Goal: Task Accomplishment & Management: Manage account settings

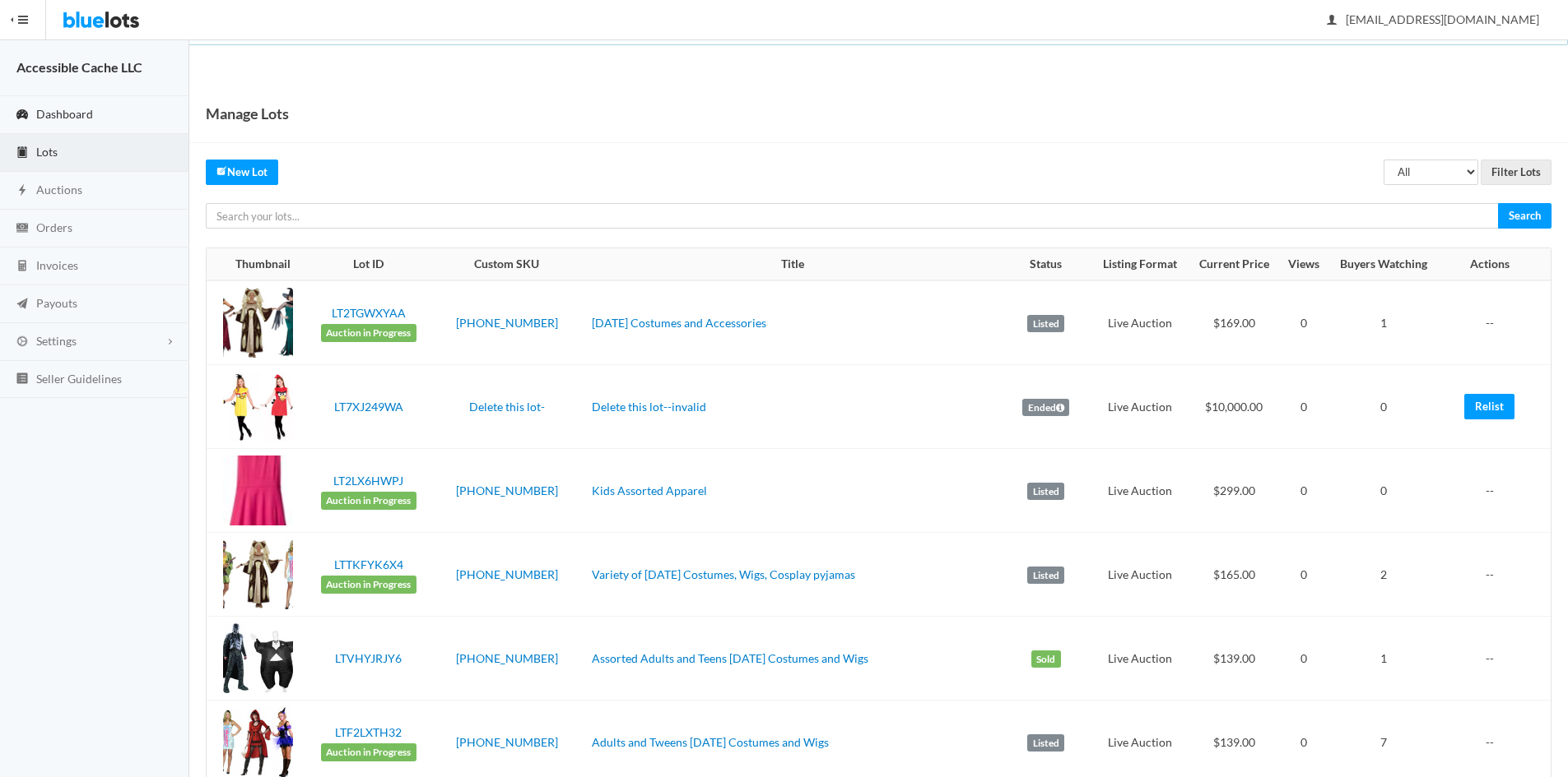
click at [62, 108] on span "Dashboard" at bounding box center [64, 114] width 57 height 14
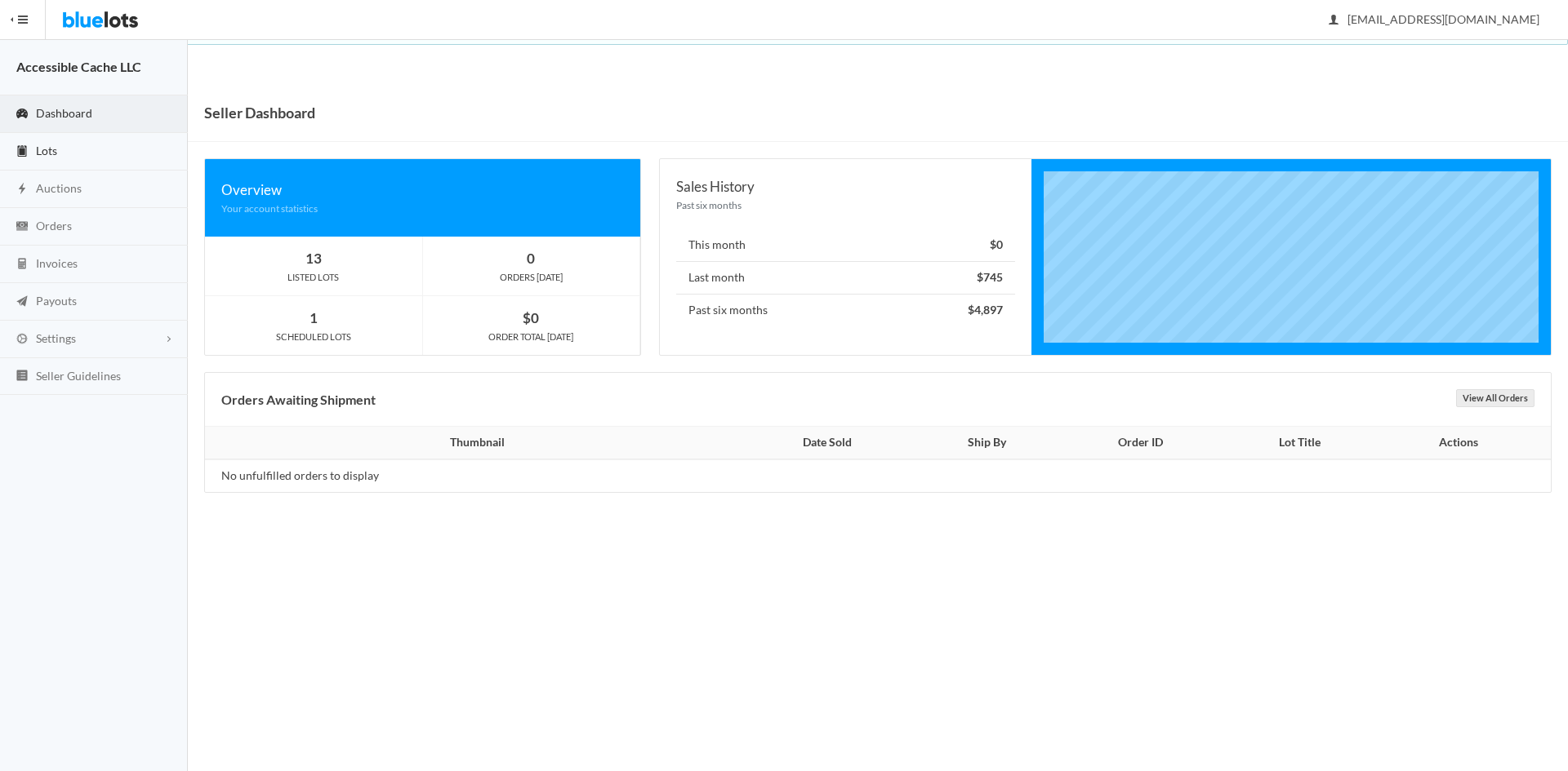
click at [48, 148] on span "Lots" at bounding box center [46, 150] width 21 height 14
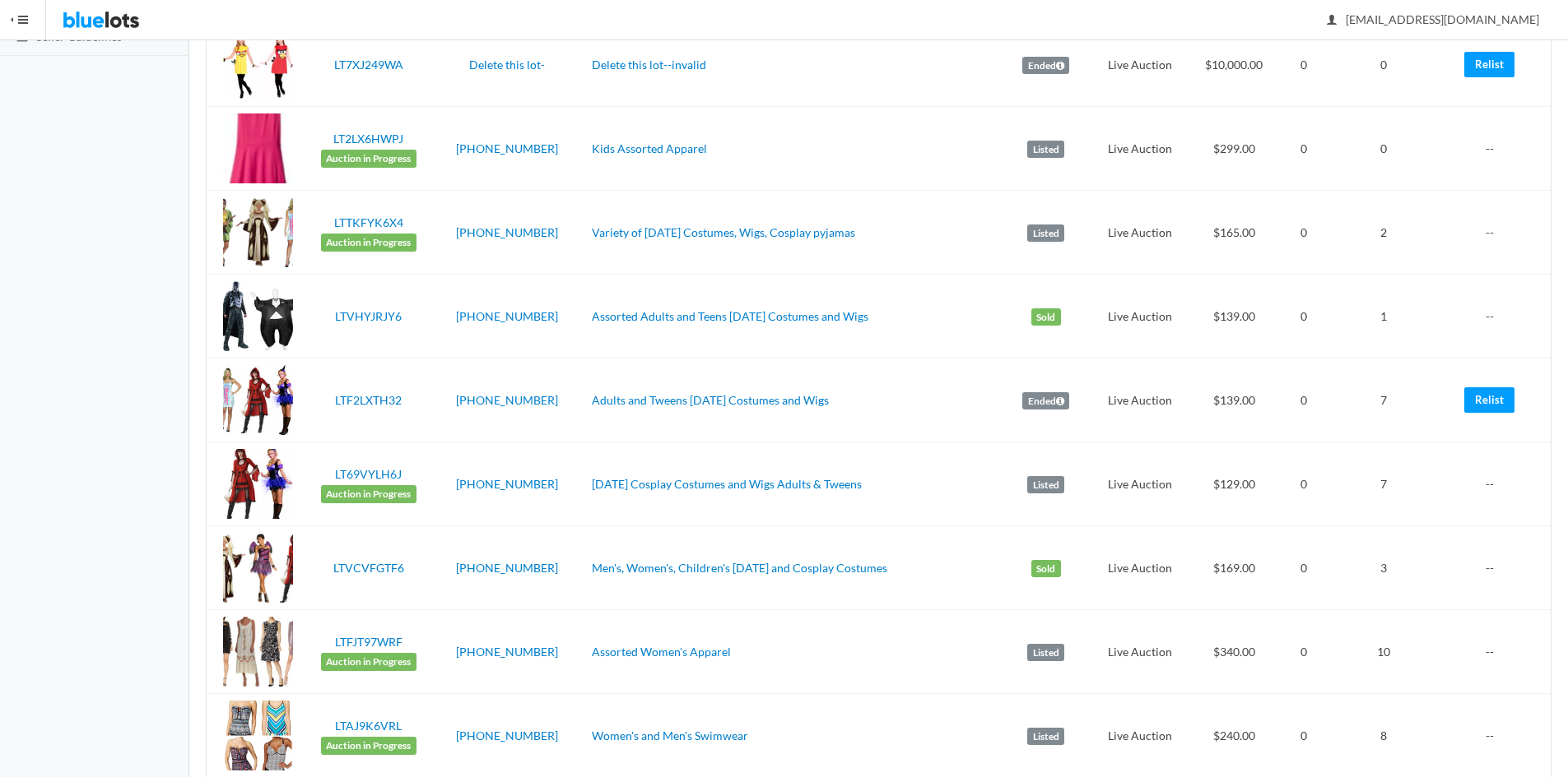
scroll to position [453, 0]
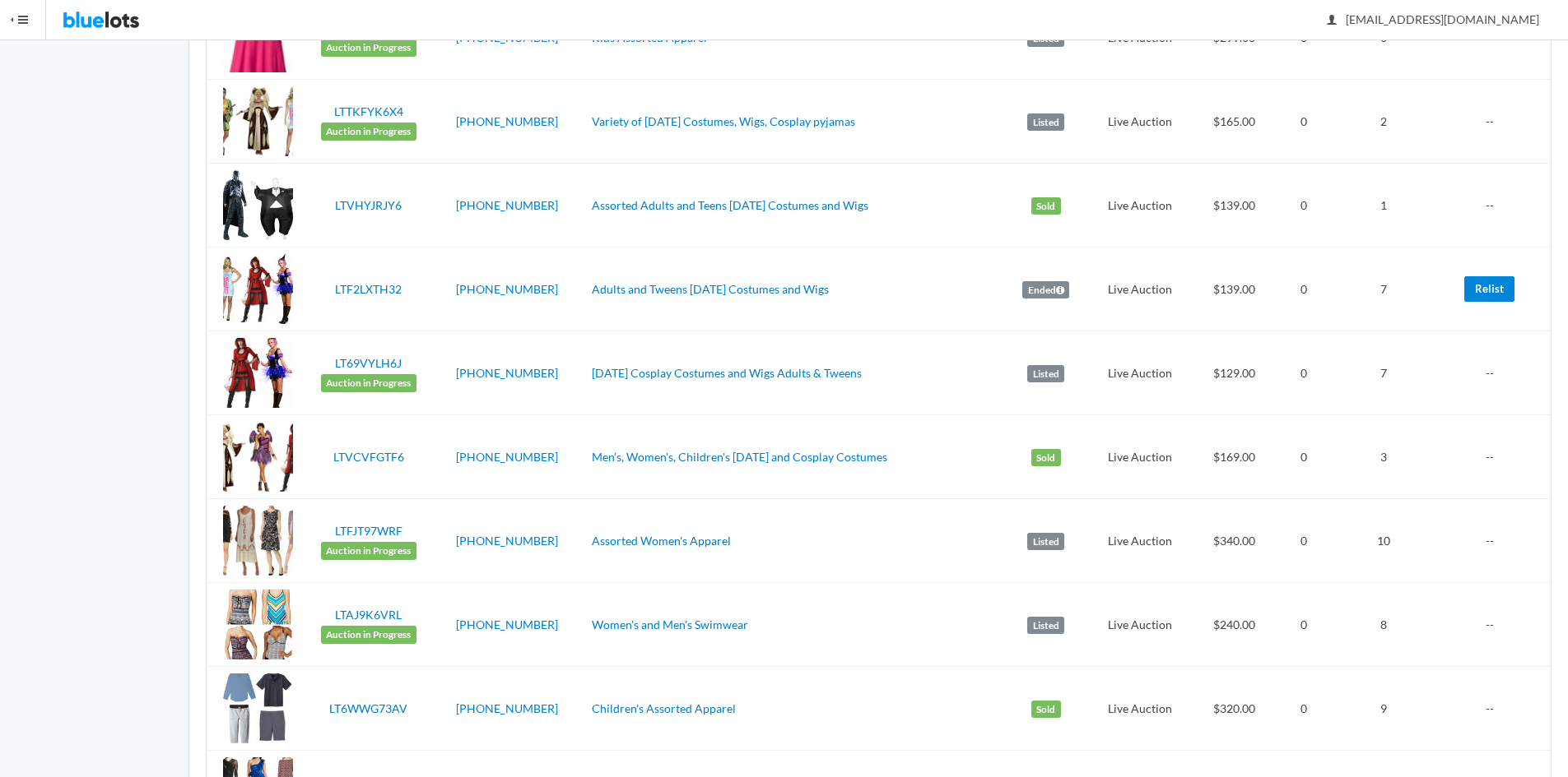
click at [1499, 282] on link "Relist" at bounding box center [1488, 289] width 50 height 25
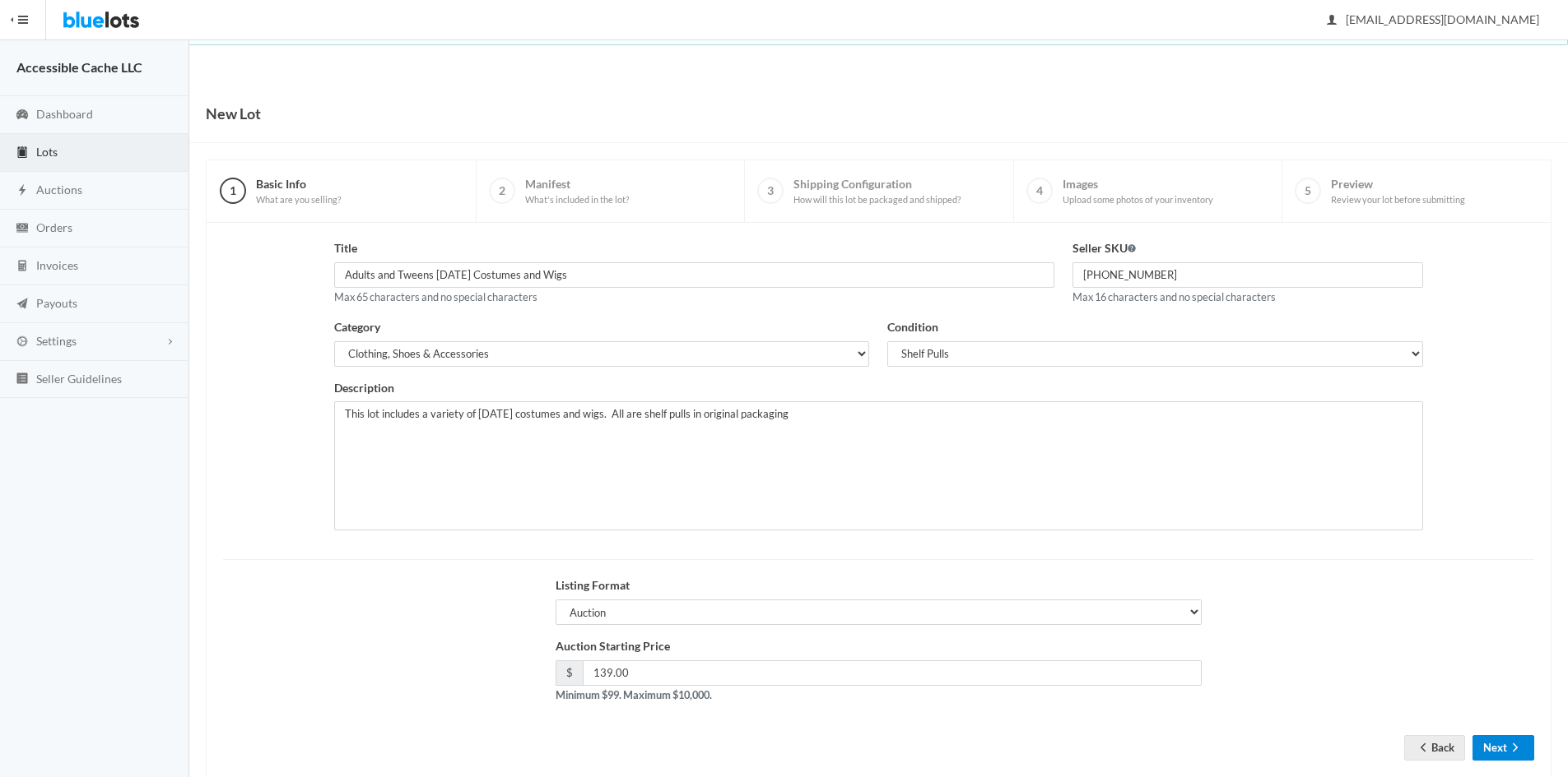
drag, startPoint x: 1487, startPoint y: 743, endPoint x: 1487, endPoint y: 724, distance: 19.0
click at [1487, 739] on button "Next" at bounding box center [1503, 747] width 61 height 25
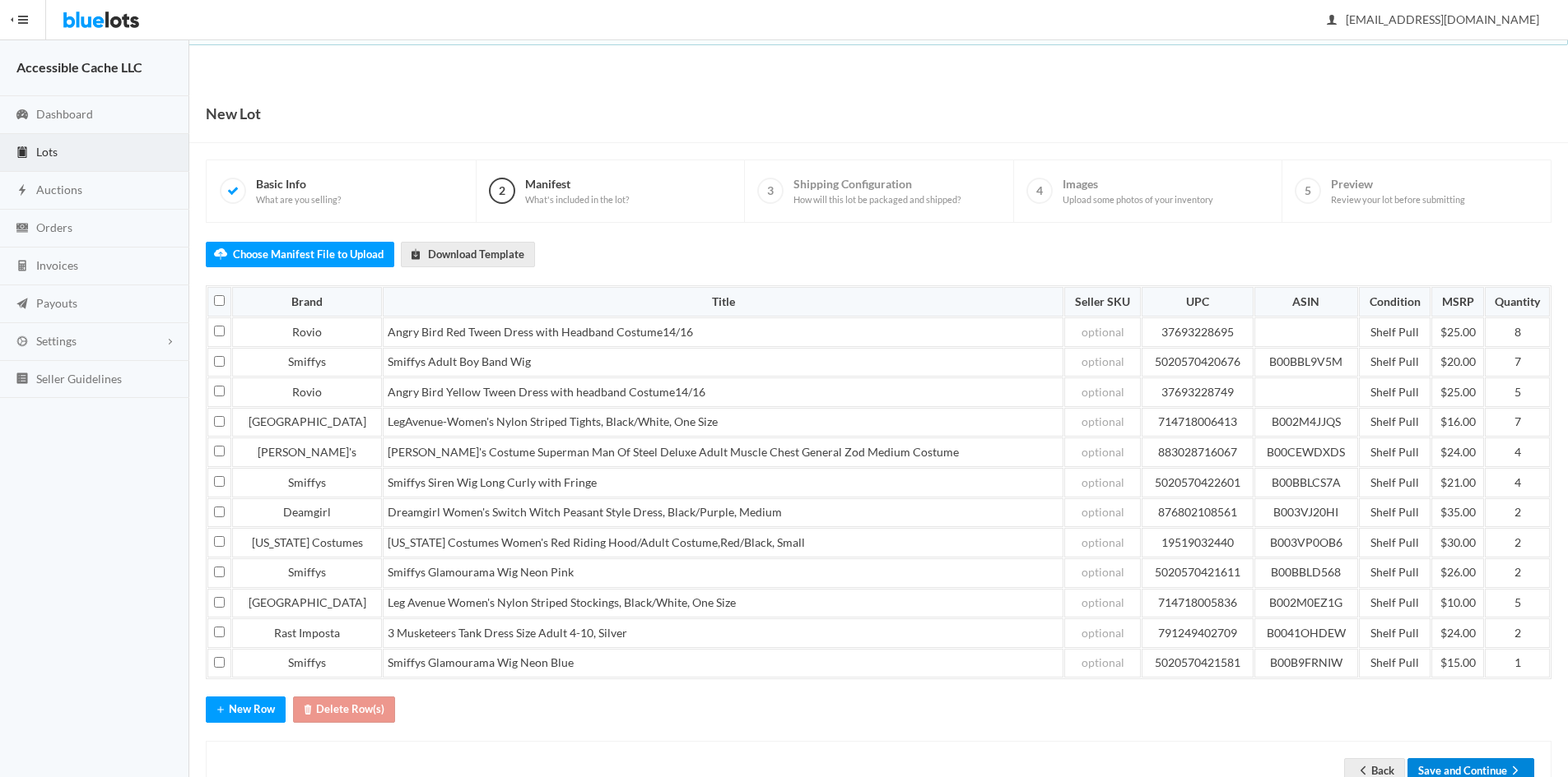
click at [1494, 760] on button "Save and Continue" at bounding box center [1470, 771] width 127 height 25
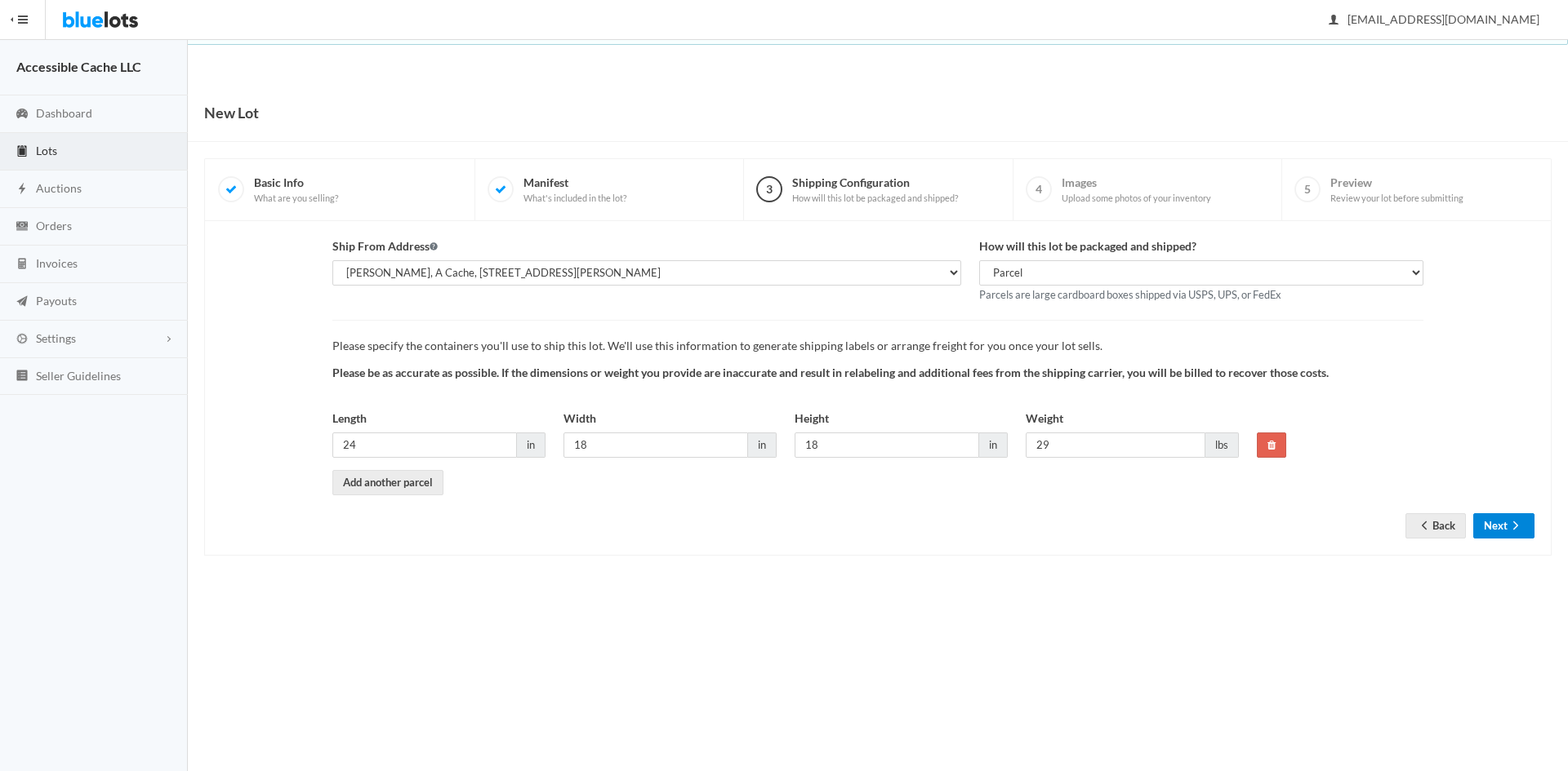
click at [1488, 524] on button "Next" at bounding box center [1504, 525] width 61 height 25
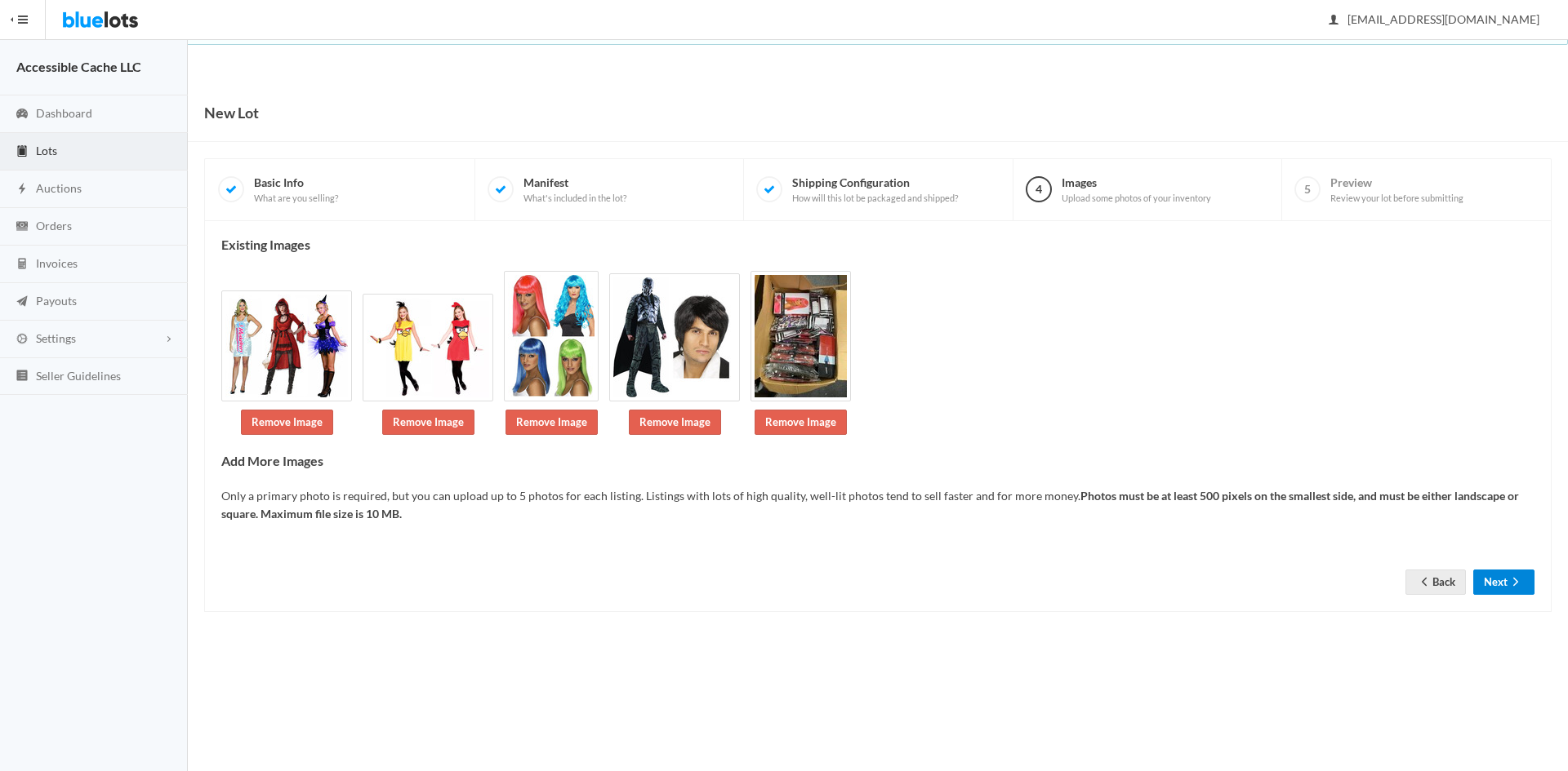
click at [1492, 576] on button "Next" at bounding box center [1504, 582] width 61 height 25
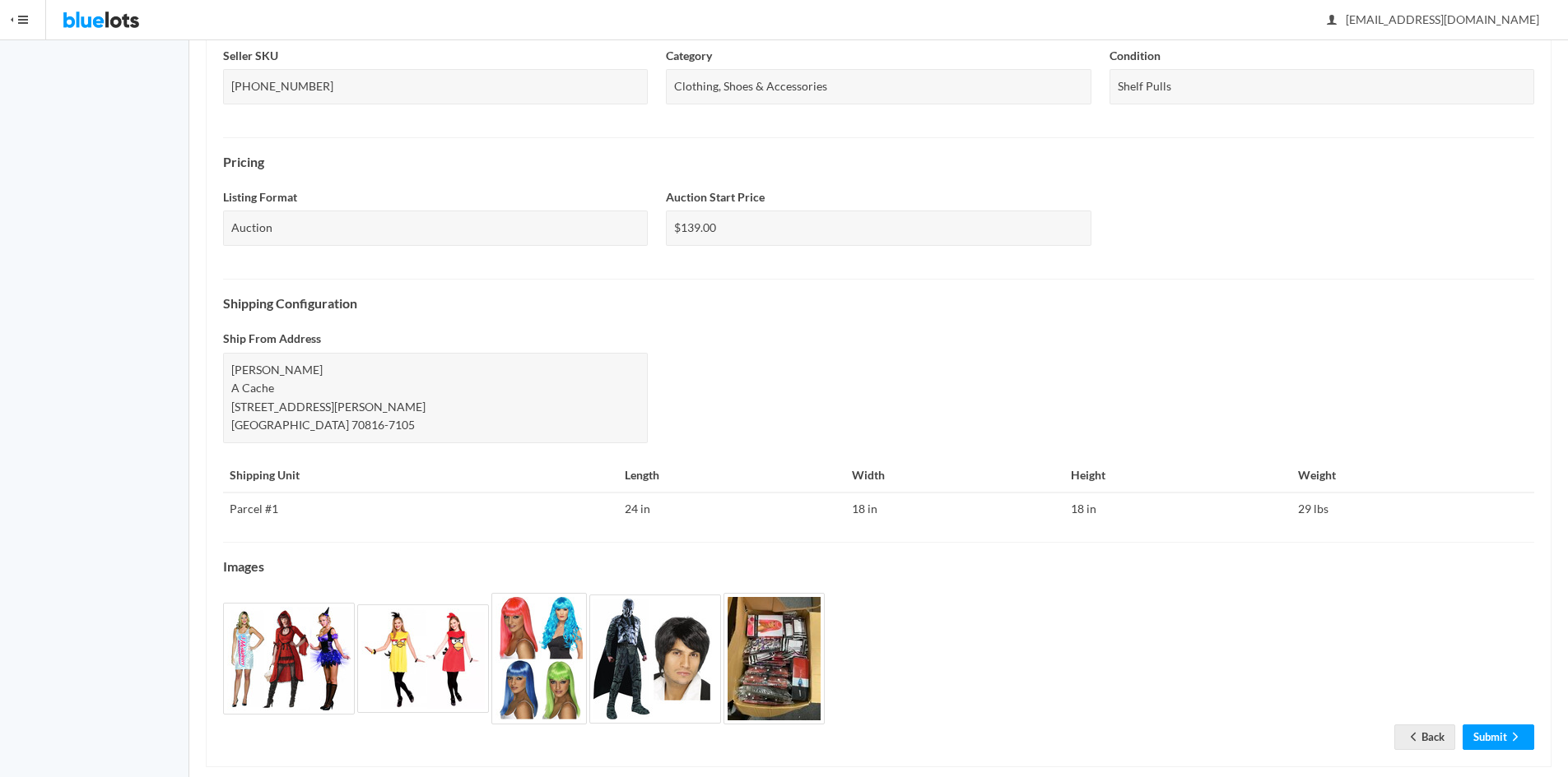
scroll to position [426, 0]
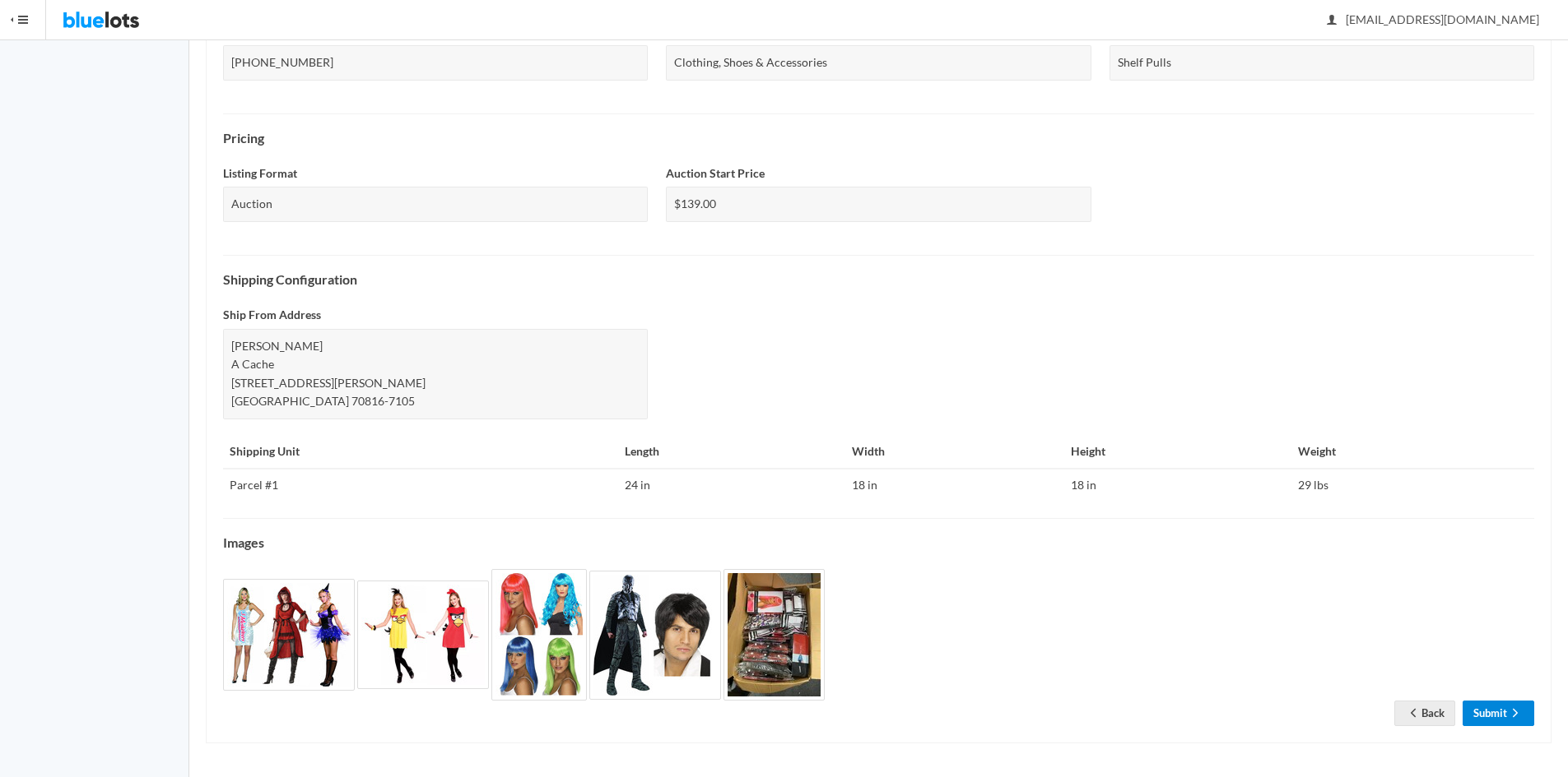
click at [1501, 708] on link "Submit" at bounding box center [1498, 713] width 72 height 25
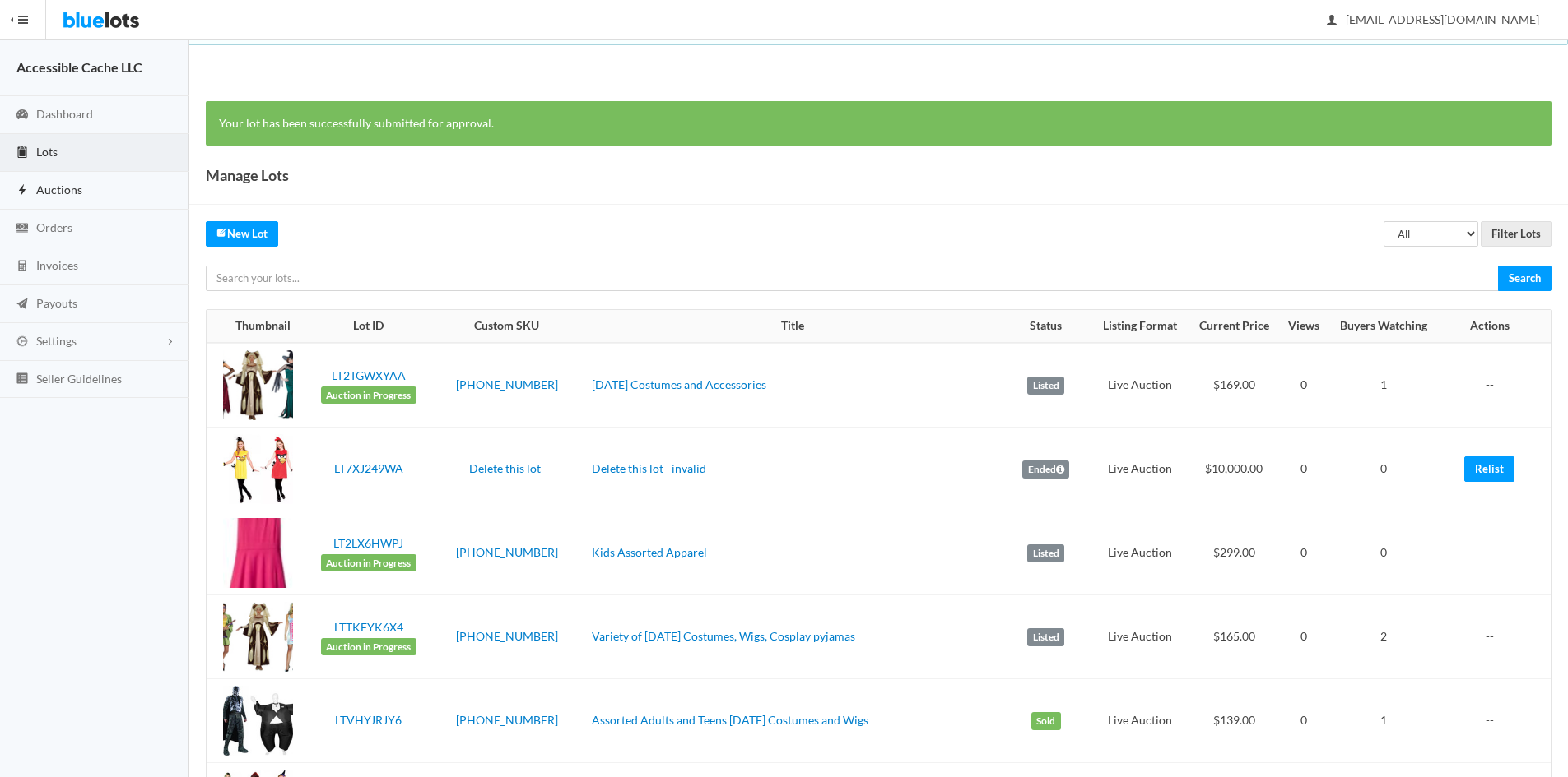
click at [67, 194] on span "Auctions" at bounding box center [59, 190] width 46 height 14
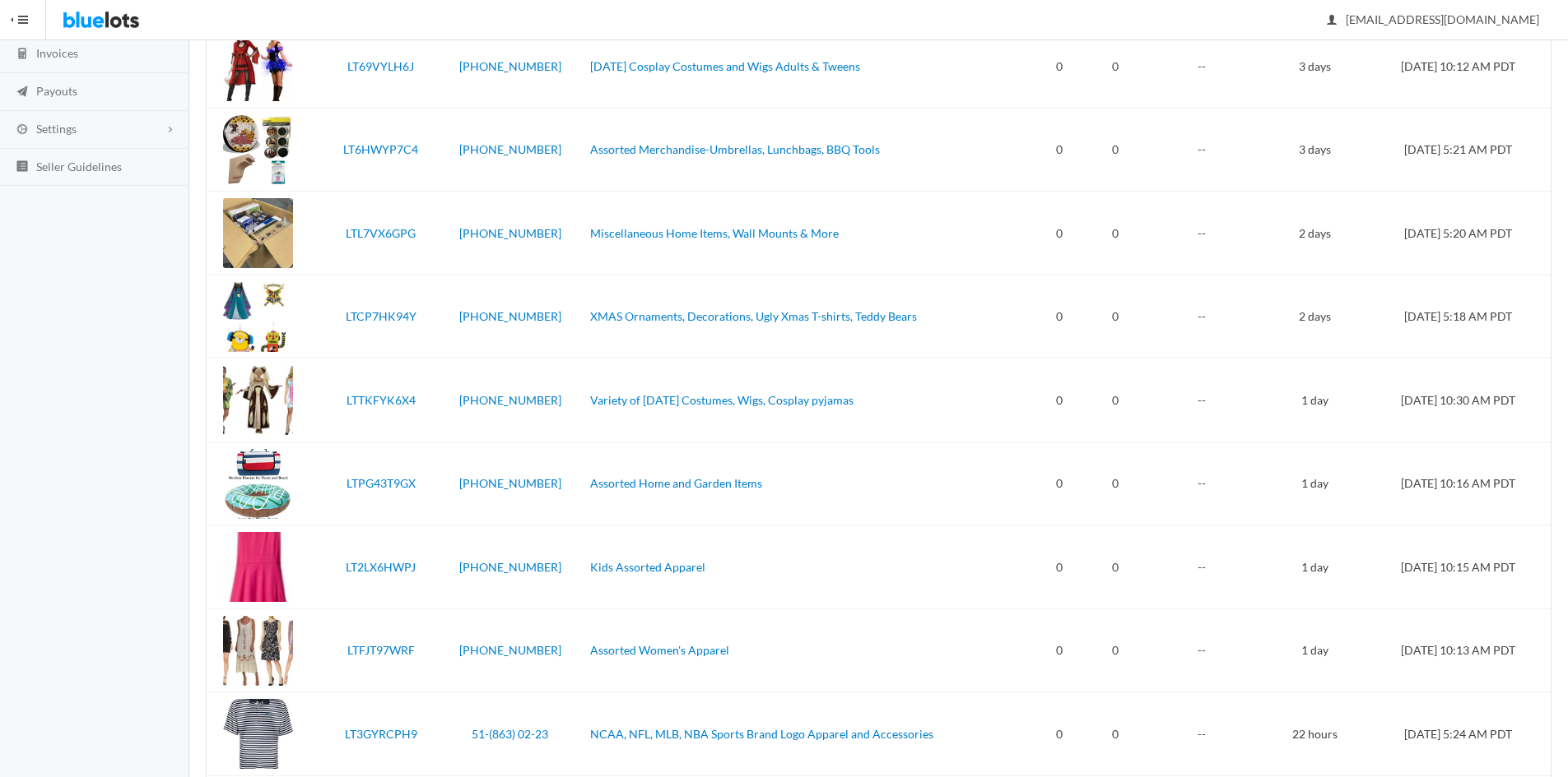
scroll to position [166, 0]
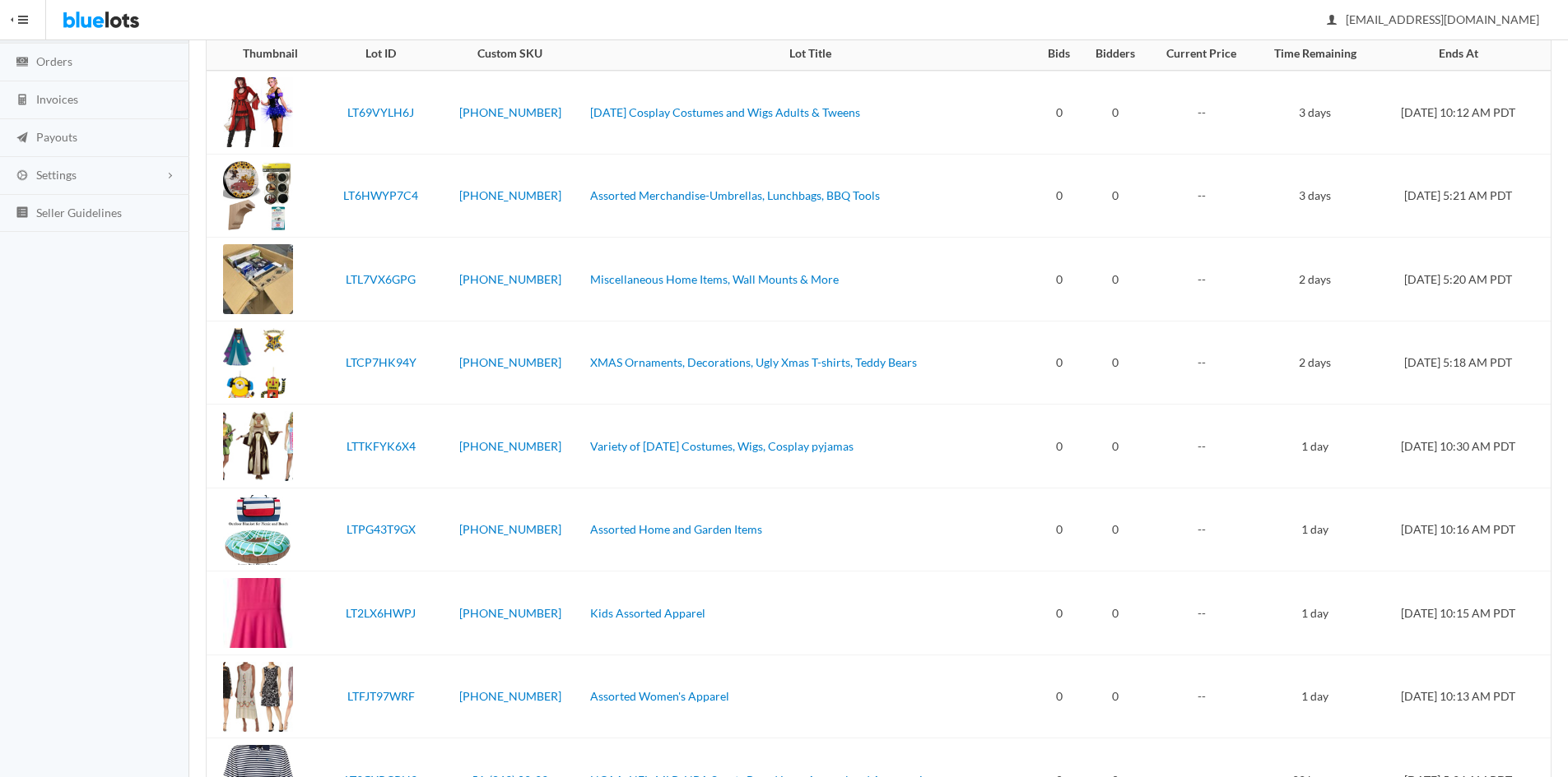
drag, startPoint x: 1567, startPoint y: 206, endPoint x: 1569, endPoint y: 88, distance: 118.0
click at [1567, 88] on html "Bluelots is for sale. If you are interested in purchasing the business, please …" at bounding box center [784, 222] width 1568 height 777
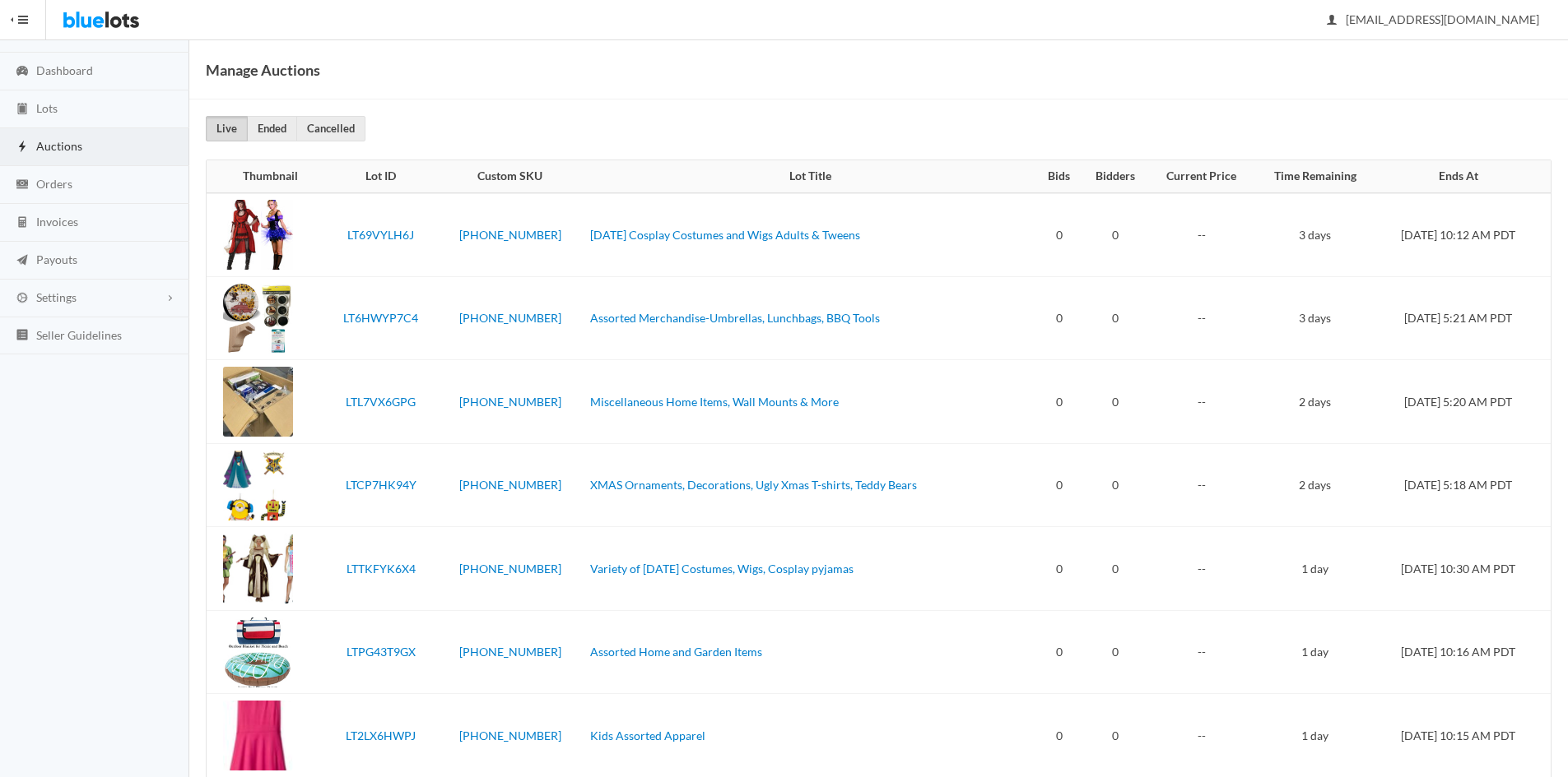
scroll to position [0, 0]
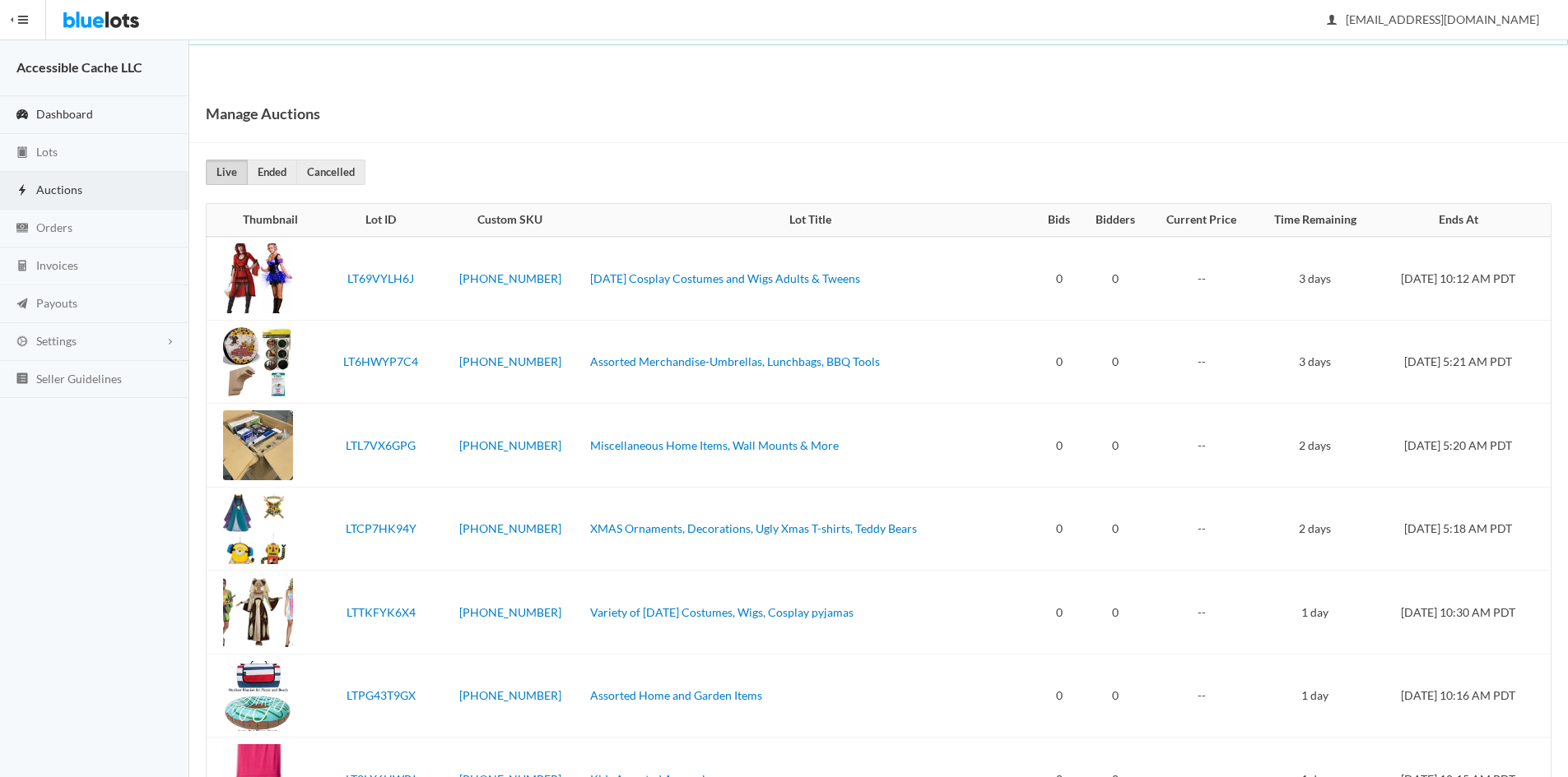
click at [49, 111] on span "Dashboard" at bounding box center [64, 114] width 57 height 14
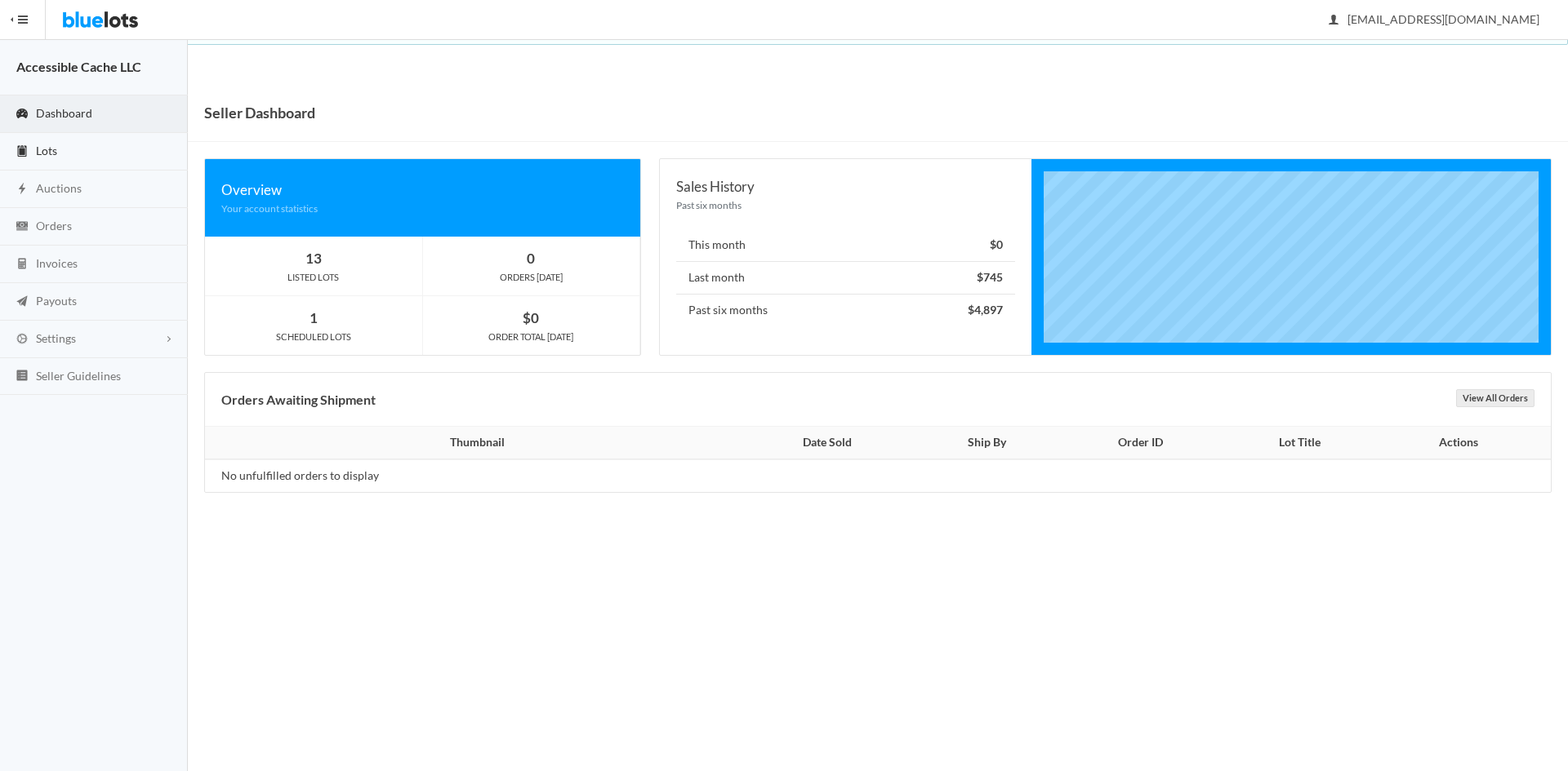
click at [32, 148] on link "Lots" at bounding box center [94, 151] width 188 height 37
